Goal: Task Accomplishment & Management: Manage account settings

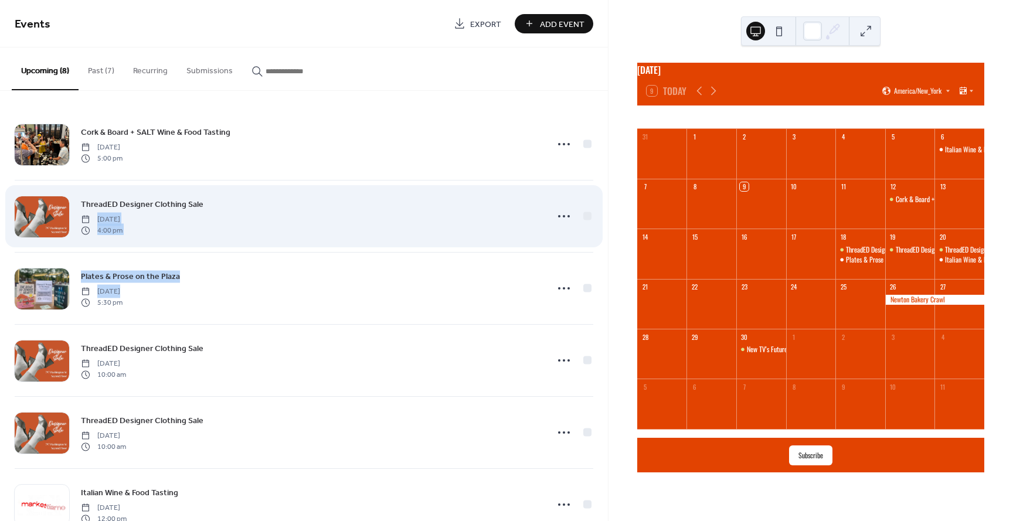
drag, startPoint x: 238, startPoint y: 305, endPoint x: 88, endPoint y: 233, distance: 166.2
click at [243, 200] on div "Cork & Board + SALT Wine & Food Tasting [DATE] 5:00 pm ThreadED Designer Clothi…" at bounding box center [304, 396] width 579 height 576
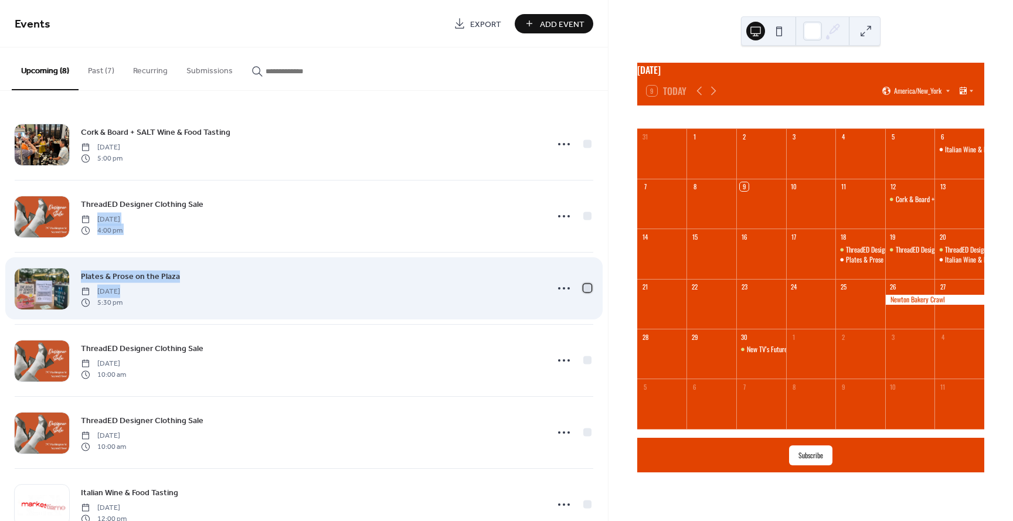
click at [584, 288] on div at bounding box center [587, 288] width 8 height 8
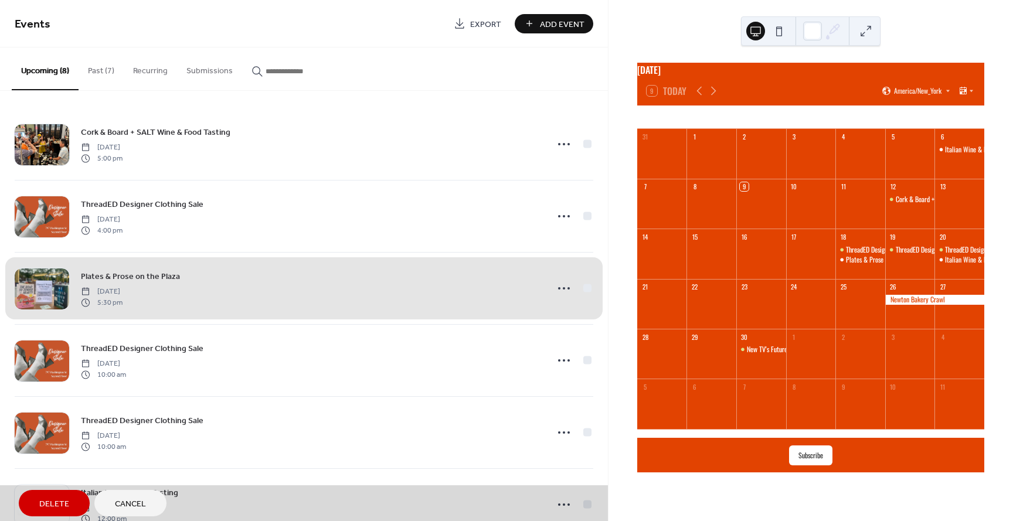
click at [584, 288] on div "Plates & Prose on the Plaza [DATE] 5:30 pm" at bounding box center [304, 288] width 579 height 72
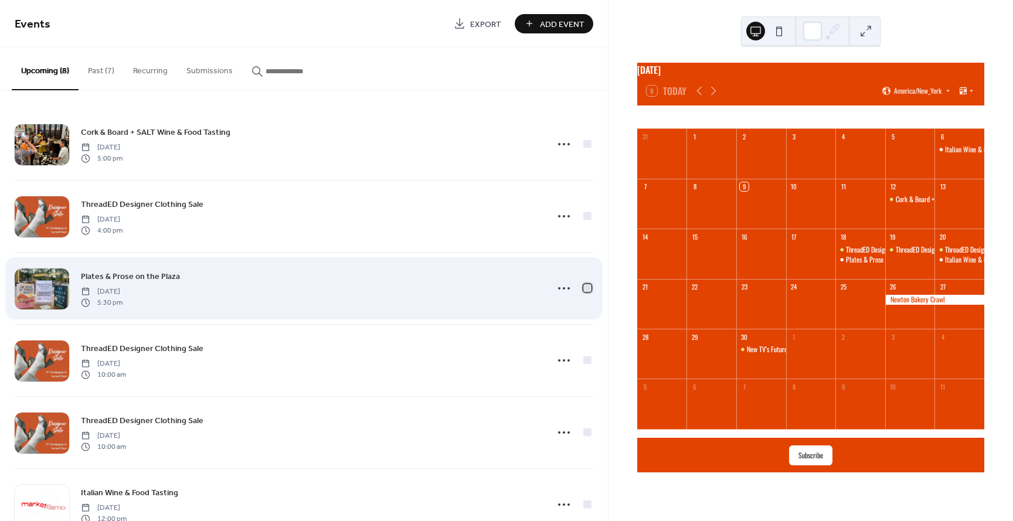
click at [584, 288] on div at bounding box center [587, 288] width 8 height 8
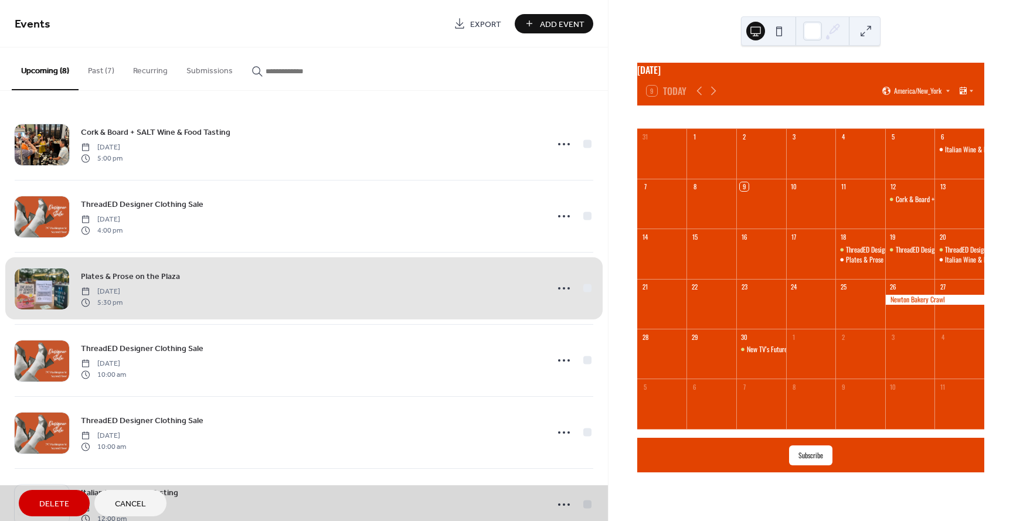
click at [584, 287] on div "Plates & Prose on the Plaza [DATE] 5:30 pm" at bounding box center [304, 288] width 579 height 72
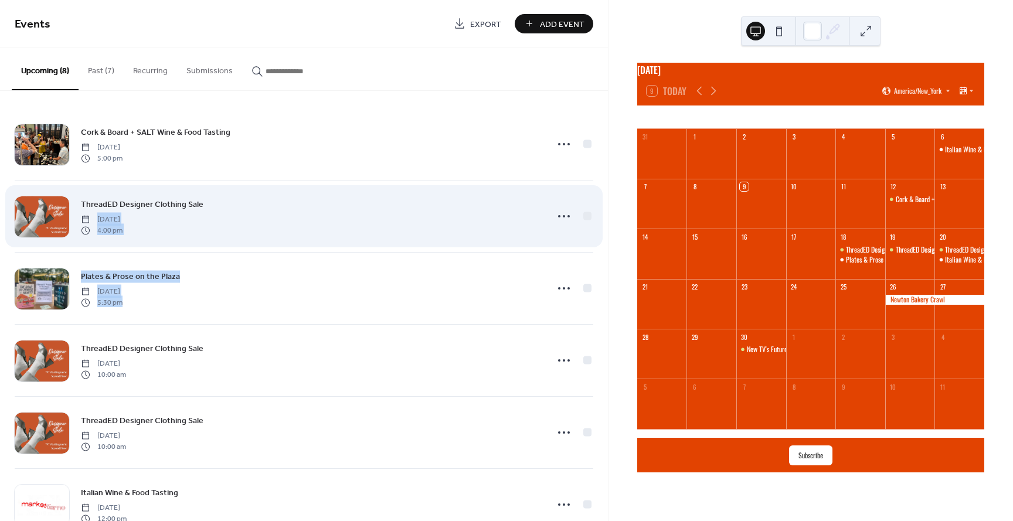
drag, startPoint x: 390, startPoint y: 308, endPoint x: 388, endPoint y: 223, distance: 85.0
click at [388, 223] on div "Cork & Board + SALT Wine & Food Tasting [DATE] 5:00 pm ThreadED Designer Clothi…" at bounding box center [304, 396] width 579 height 576
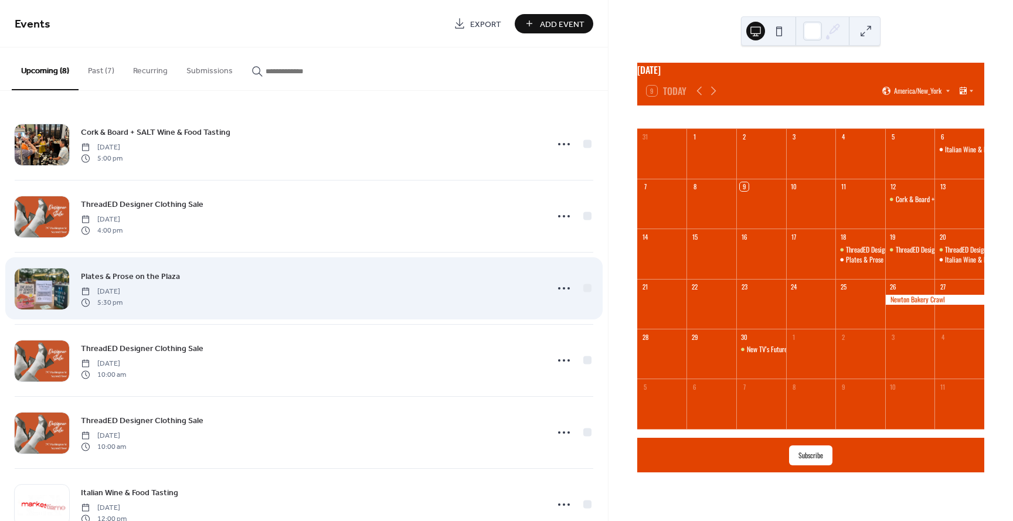
click at [338, 304] on div "Plates & Prose on the Plaza [DATE] 5:30 pm" at bounding box center [310, 289] width 459 height 38
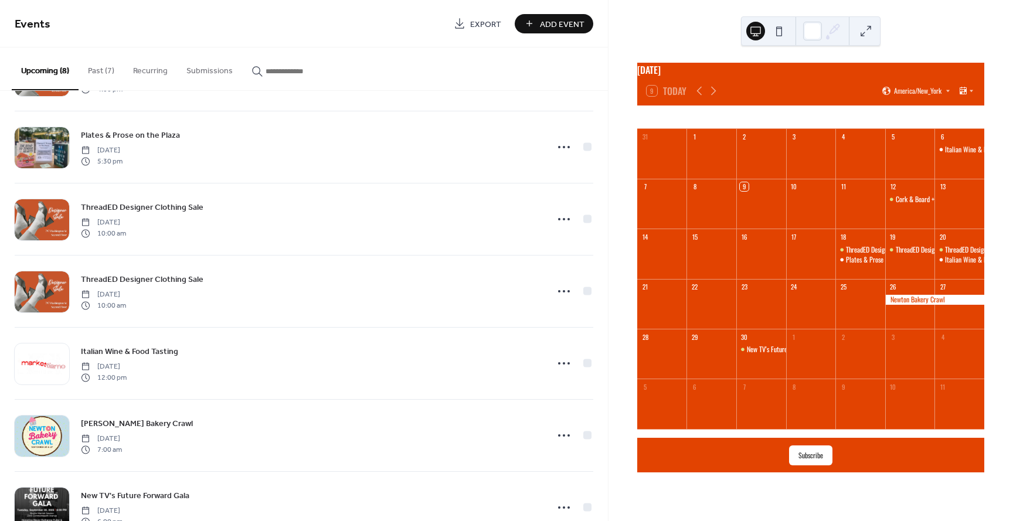
scroll to position [181, 0]
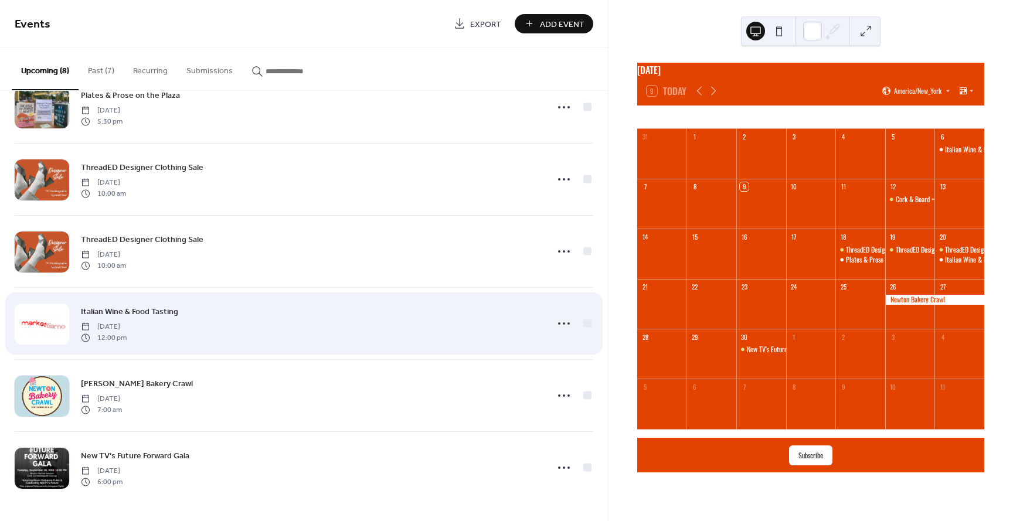
click at [40, 327] on div at bounding box center [42, 324] width 55 height 41
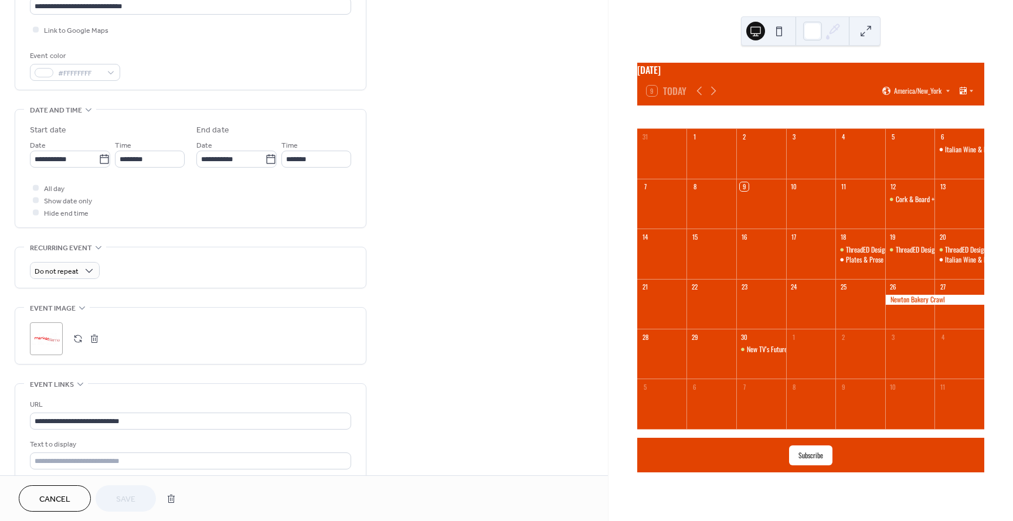
scroll to position [285, 0]
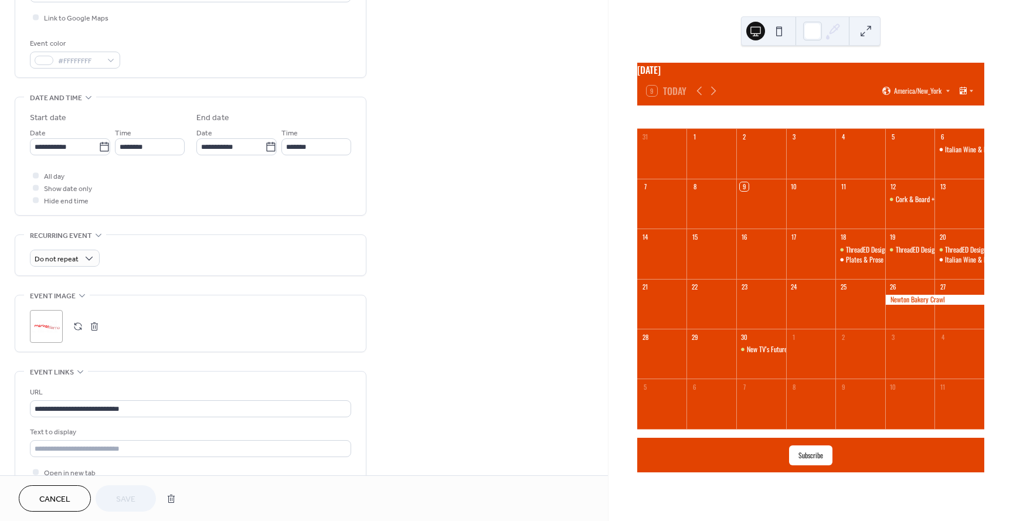
click at [46, 325] on div ";" at bounding box center [46, 326] width 33 height 33
click at [130, 495] on span "Save" at bounding box center [125, 500] width 19 height 12
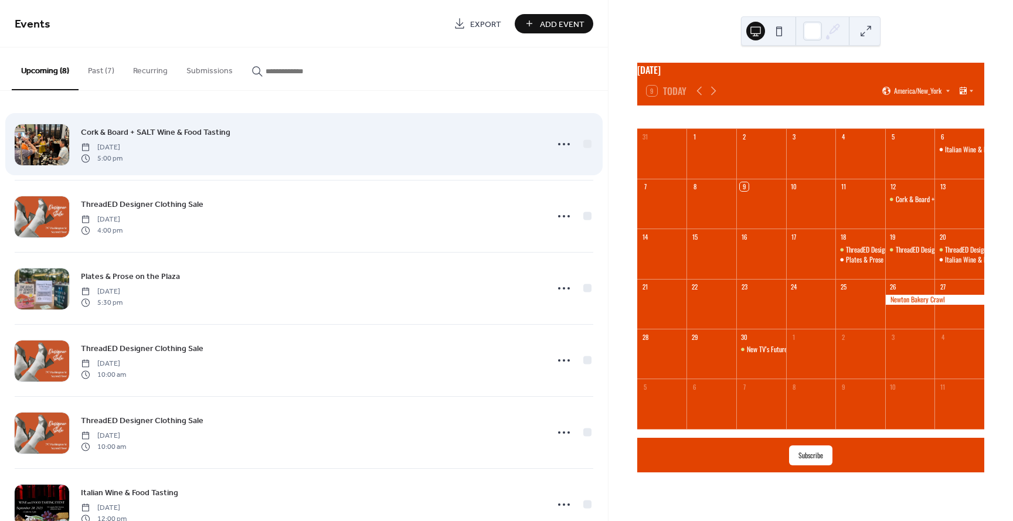
click at [162, 138] on link "Cork & Board + SALT Wine & Food Tasting" at bounding box center [155, 131] width 149 height 13
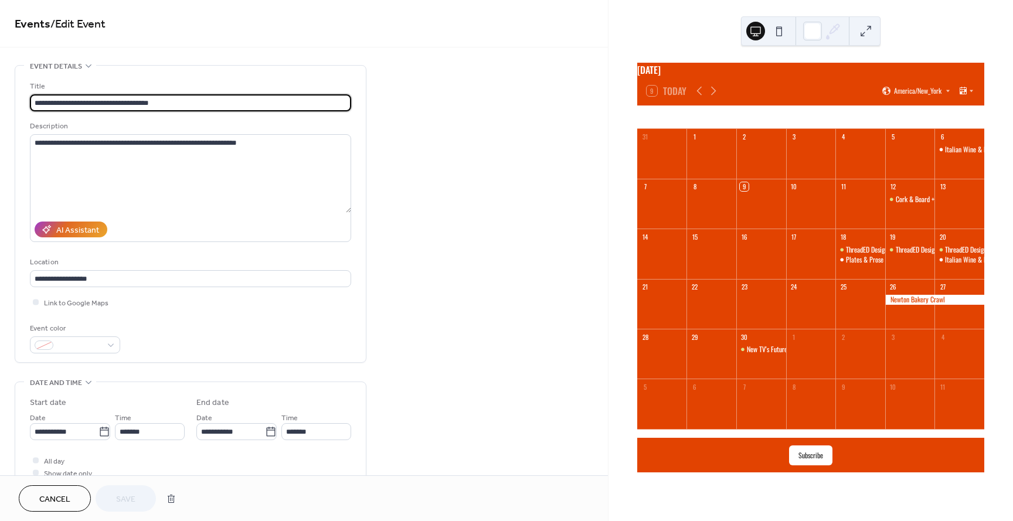
click at [497, 46] on div "Events / Edit Event" at bounding box center [304, 23] width 608 height 47
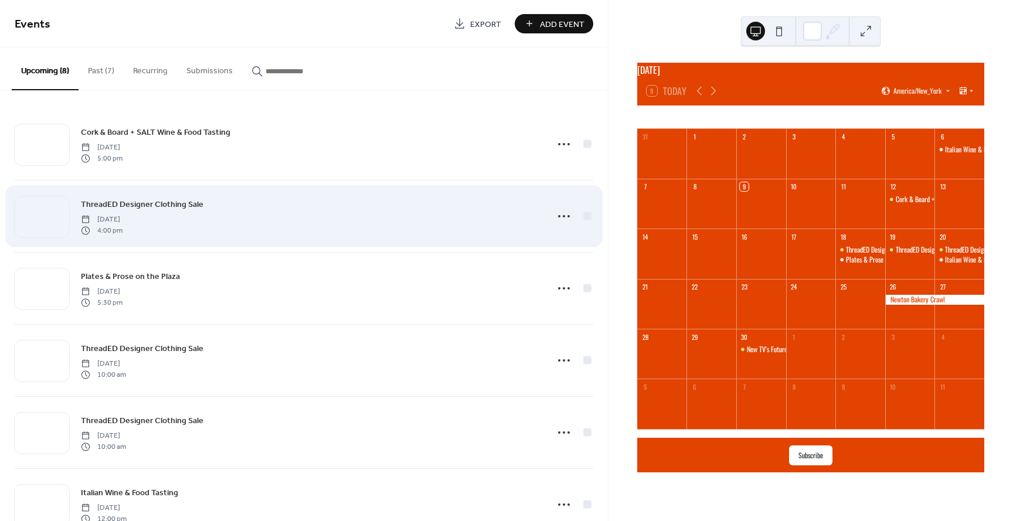
click at [404, 219] on div "ThreadED Designer Clothing Sale Thursday, September 18, 2025 4:00 pm" at bounding box center [310, 217] width 459 height 38
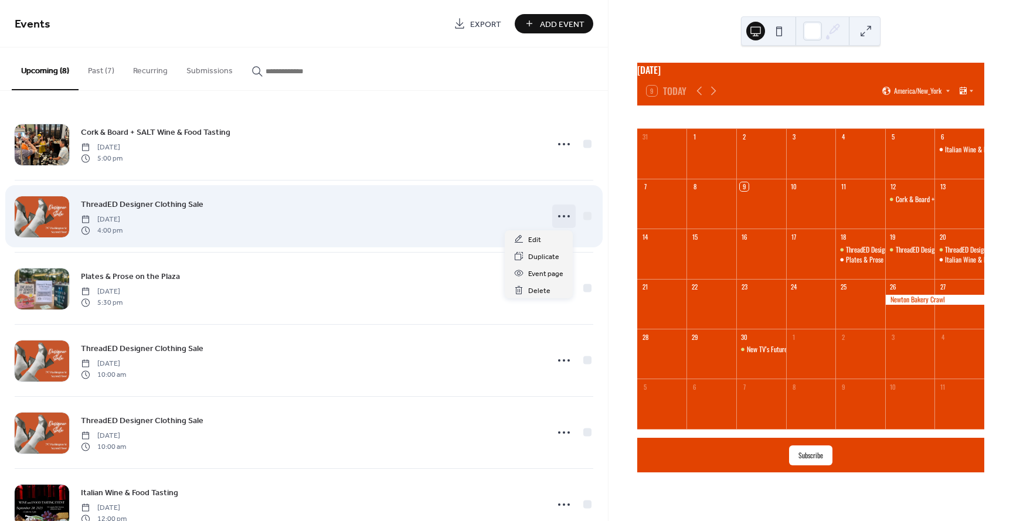
click at [561, 212] on icon at bounding box center [564, 216] width 19 height 19
click at [488, 230] on div "ThreadED Designer Clothing Sale Thursday, September 18, 2025 4:00 pm" at bounding box center [310, 217] width 459 height 38
click at [563, 216] on icon at bounding box center [564, 216] width 19 height 19
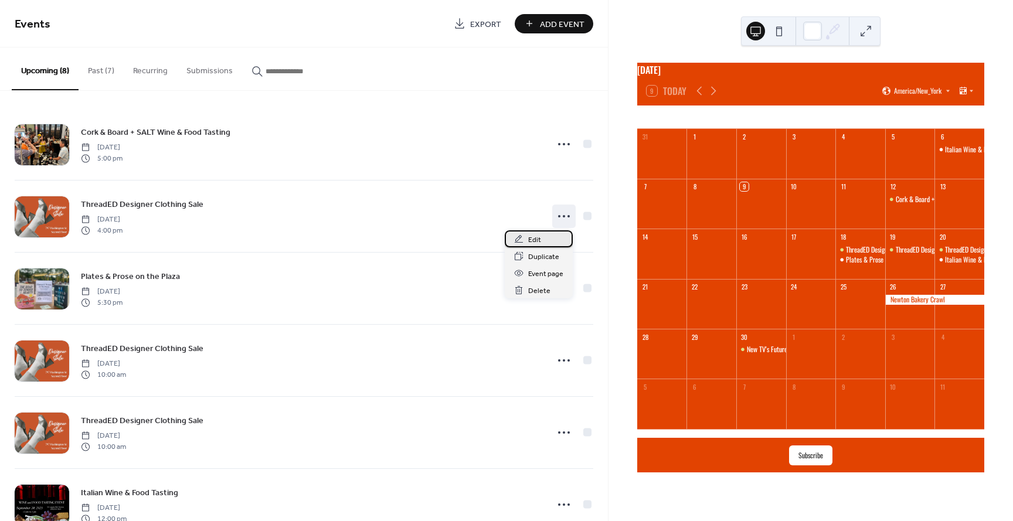
click at [542, 240] on div "Edit" at bounding box center [539, 238] width 68 height 17
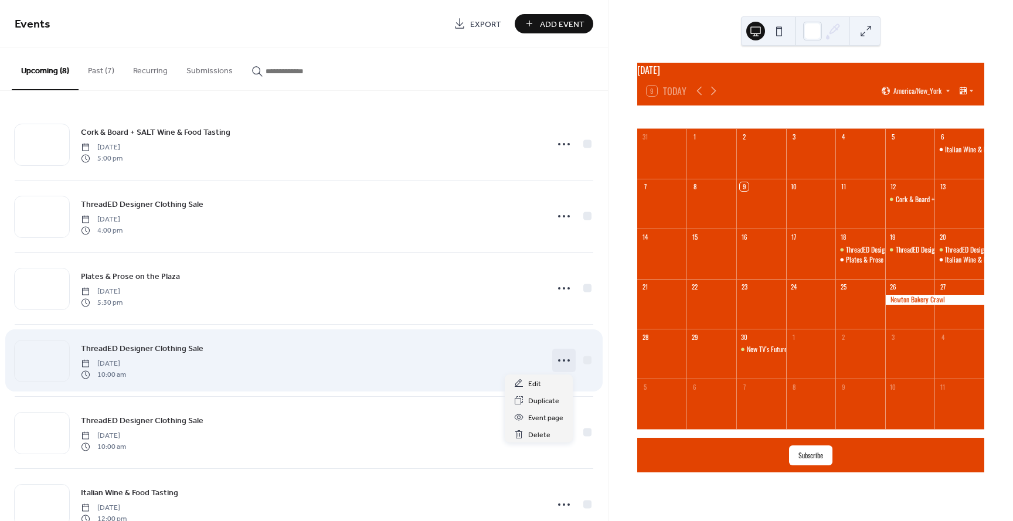
click at [560, 362] on icon at bounding box center [564, 360] width 19 height 19
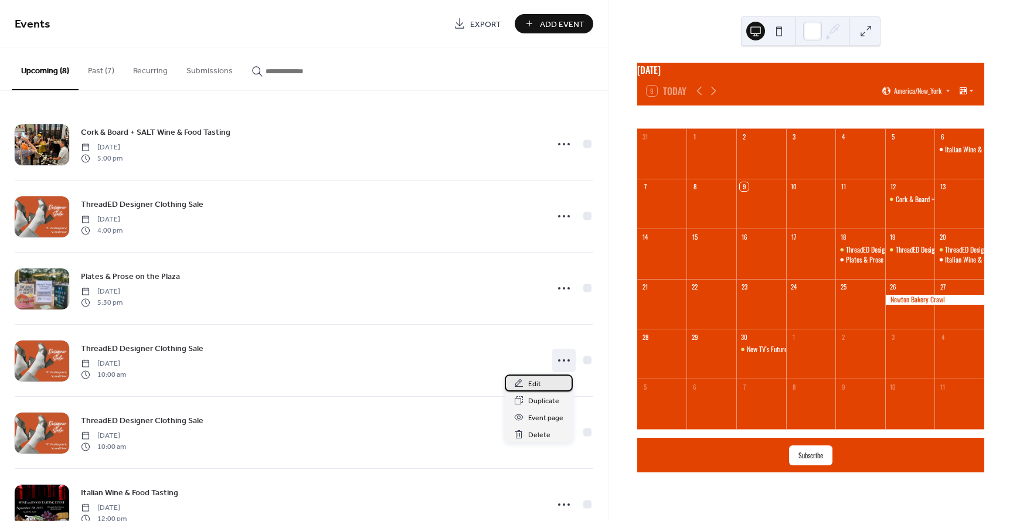
click at [526, 383] on div "Edit" at bounding box center [539, 383] width 68 height 17
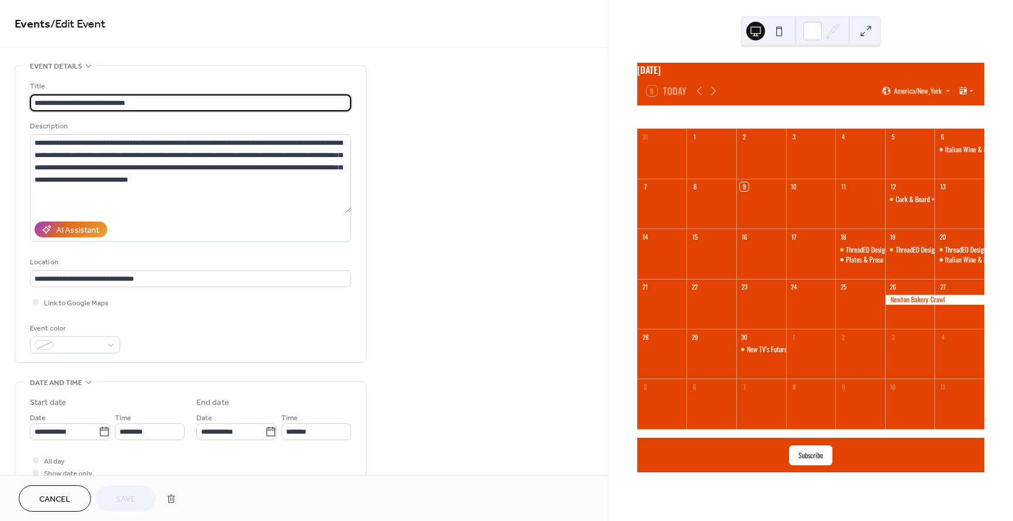
click at [519, 353] on div "**********" at bounding box center [304, 493] width 608 height 856
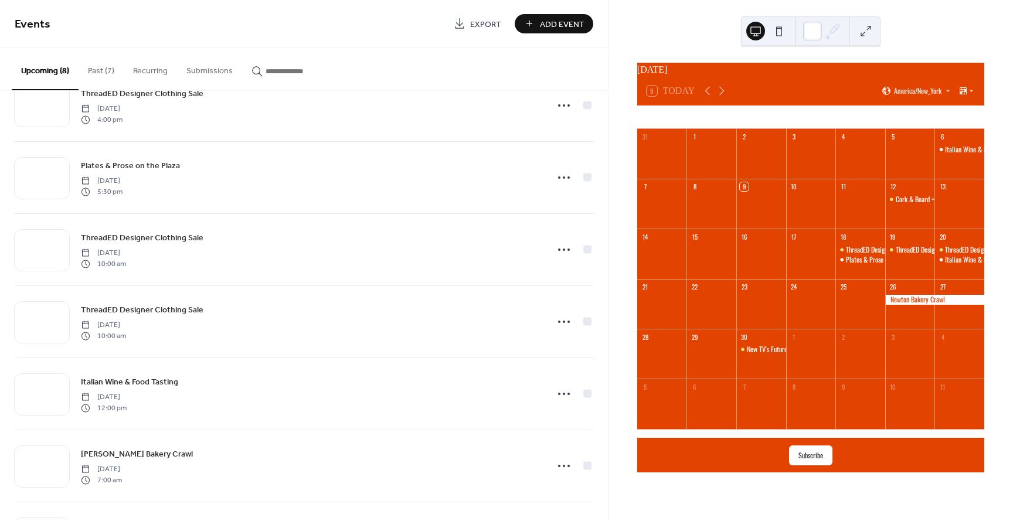
scroll to position [181, 0]
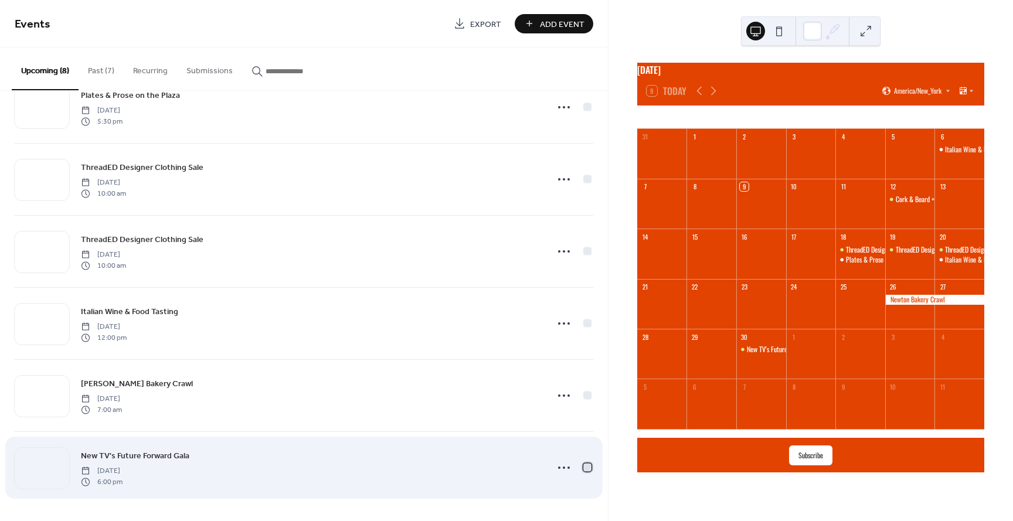
click at [583, 470] on div at bounding box center [587, 467] width 8 height 8
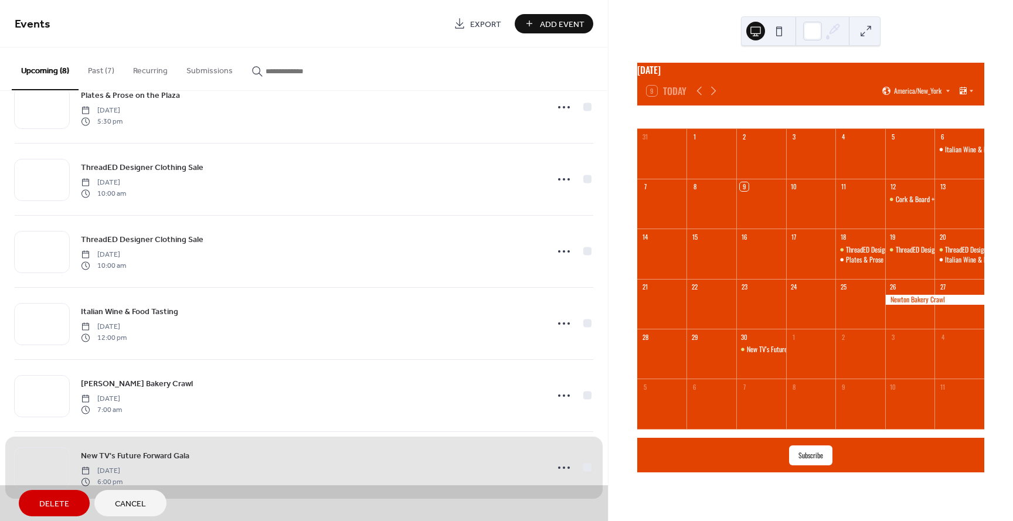
click at [581, 470] on div "New TV's Future Forward Gala Tuesday, September 30, 2025 6:00 pm" at bounding box center [304, 467] width 579 height 72
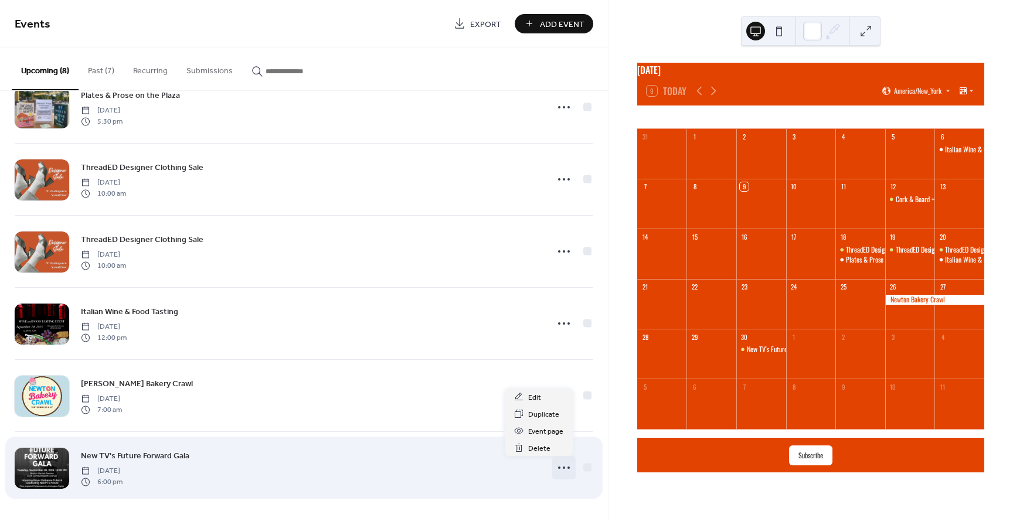
click at [557, 469] on icon at bounding box center [564, 467] width 19 height 19
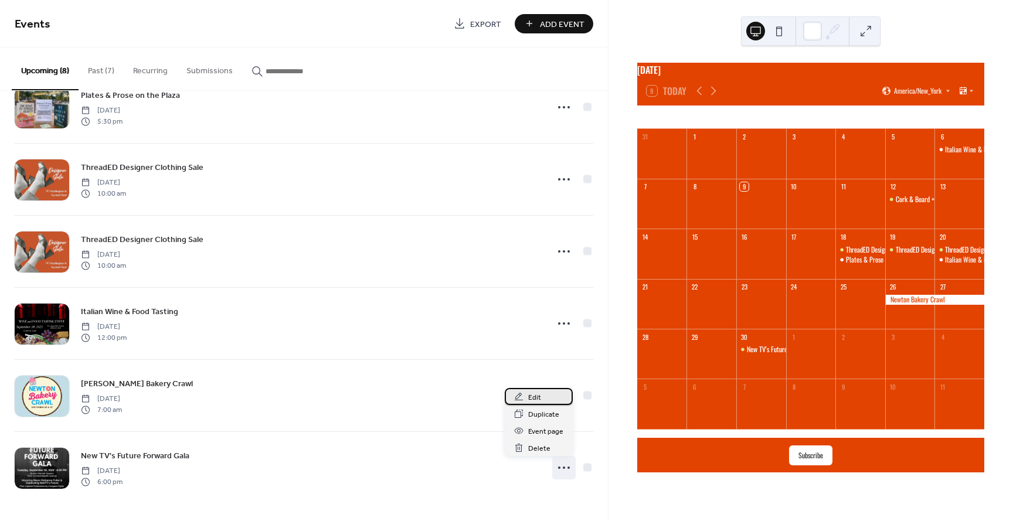
click at [538, 398] on span "Edit" at bounding box center [534, 398] width 13 height 12
